Goal: Navigation & Orientation: Find specific page/section

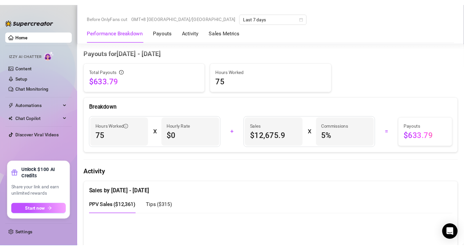
scroll to position [267, 0]
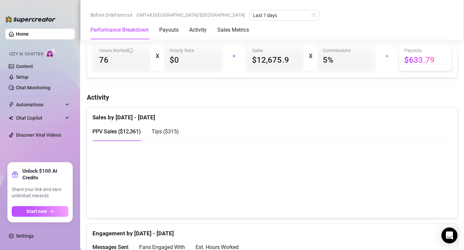
scroll to position [300, 0]
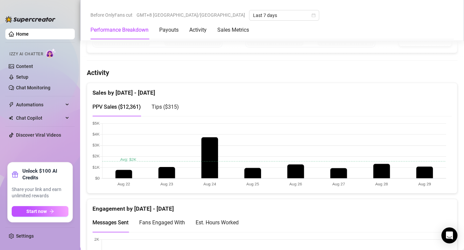
scroll to position [334, 0]
